Goal: Transaction & Acquisition: Purchase product/service

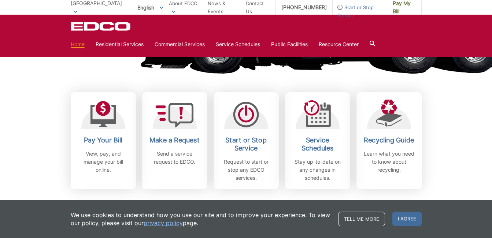
scroll to position [183, 0]
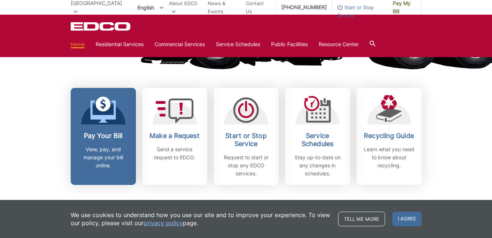
click at [112, 141] on div "Pay Your Bill View, pay, and manage your bill online." at bounding box center [103, 151] width 54 height 38
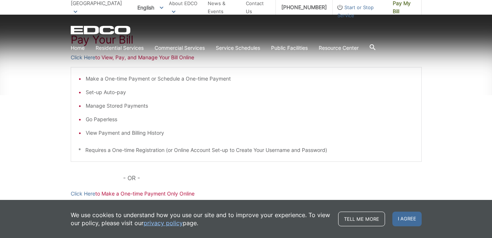
scroll to position [146, 0]
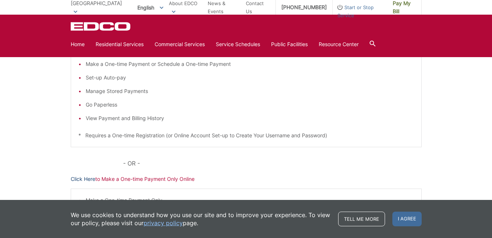
click at [84, 180] on link "Click Here" at bounding box center [83, 179] width 25 height 8
